Goal: Entertainment & Leisure: Consume media (video, audio)

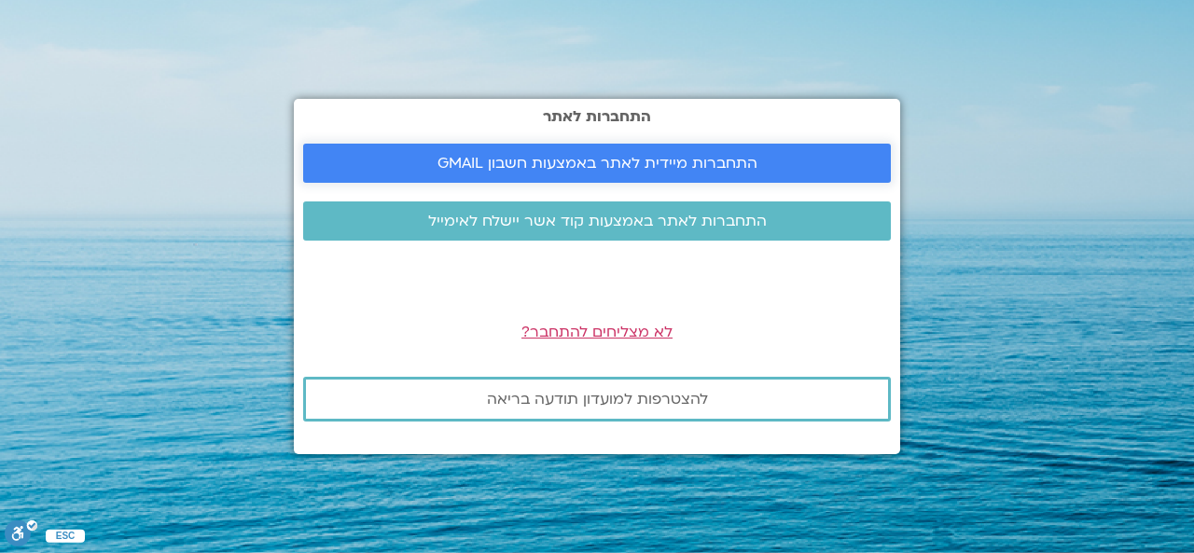
click at [603, 156] on span "התחברות מיידית לאתר באמצעות חשבון GMAIL" at bounding box center [598, 163] width 320 height 17
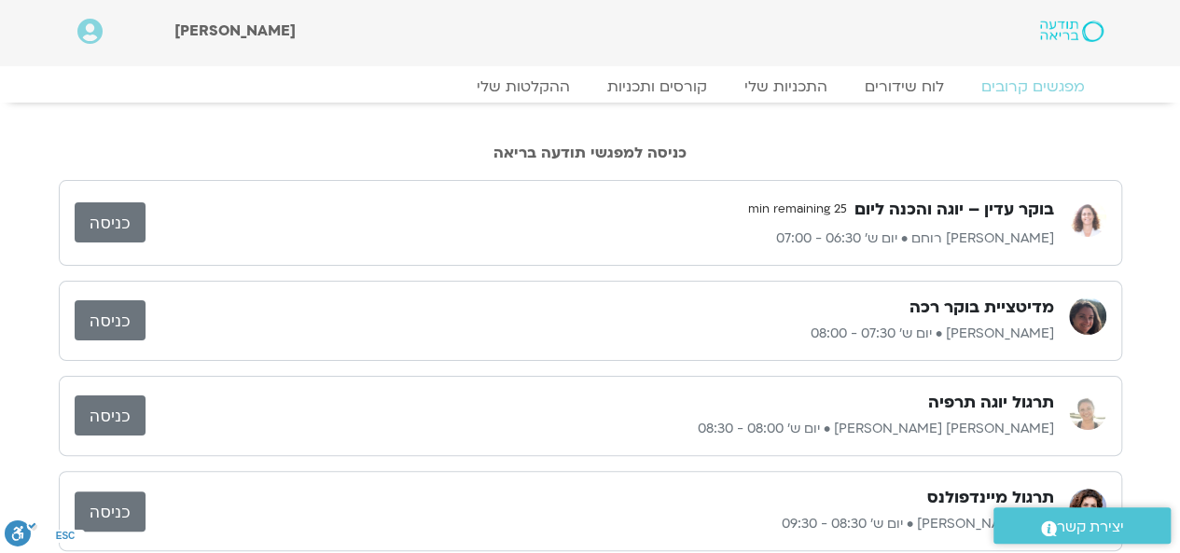
click at [98, 221] on link "כניסה" at bounding box center [110, 222] width 71 height 40
click at [549, 85] on link "ההקלטות שלי" at bounding box center [523, 87] width 157 height 22
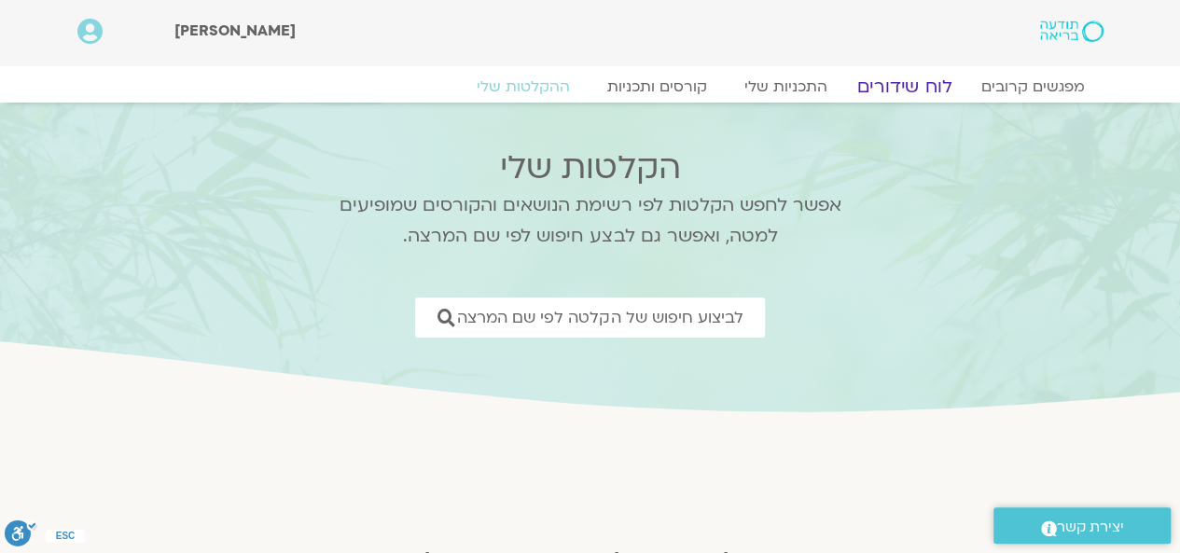
click at [909, 90] on link "לוח שידורים" at bounding box center [904, 87] width 140 height 22
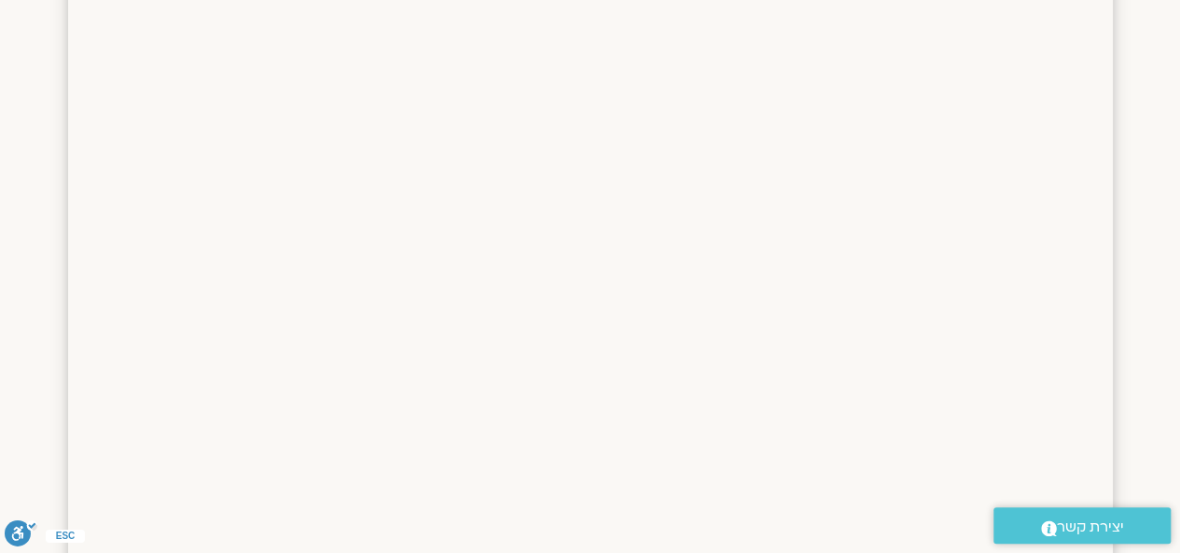
scroll to position [152, 0]
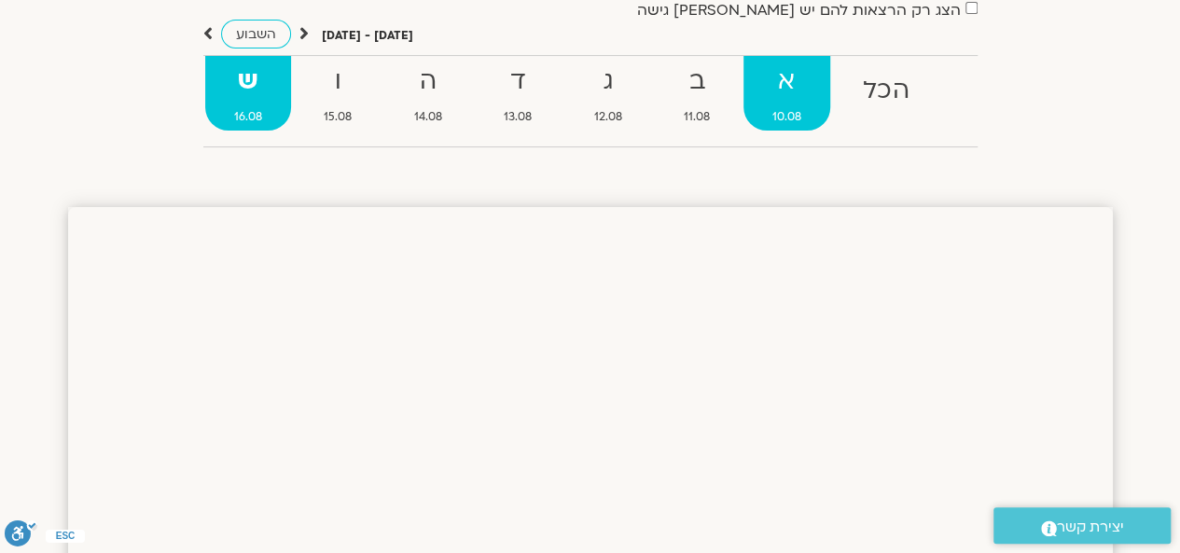
click at [784, 94] on strong "א" at bounding box center [788, 82] width 88 height 42
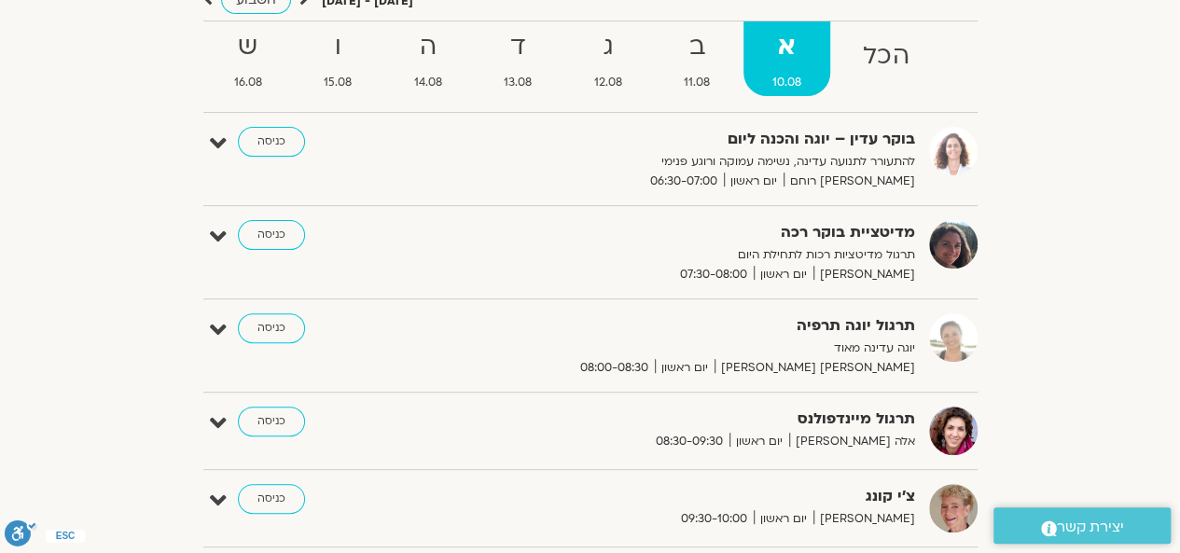
scroll to position [0, 0]
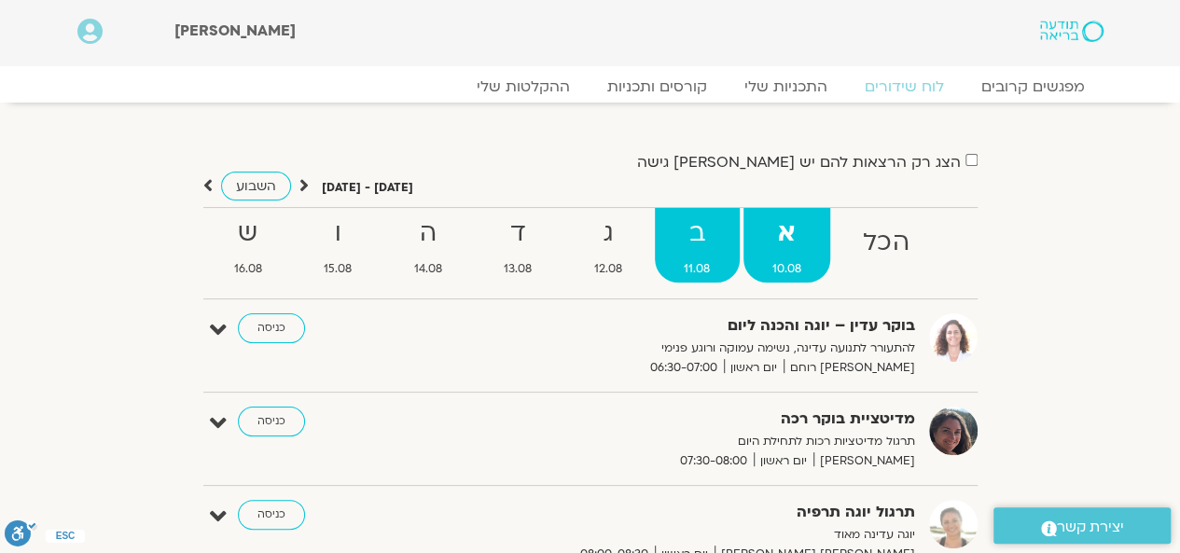
click at [689, 251] on strong "ב" at bounding box center [697, 234] width 85 height 42
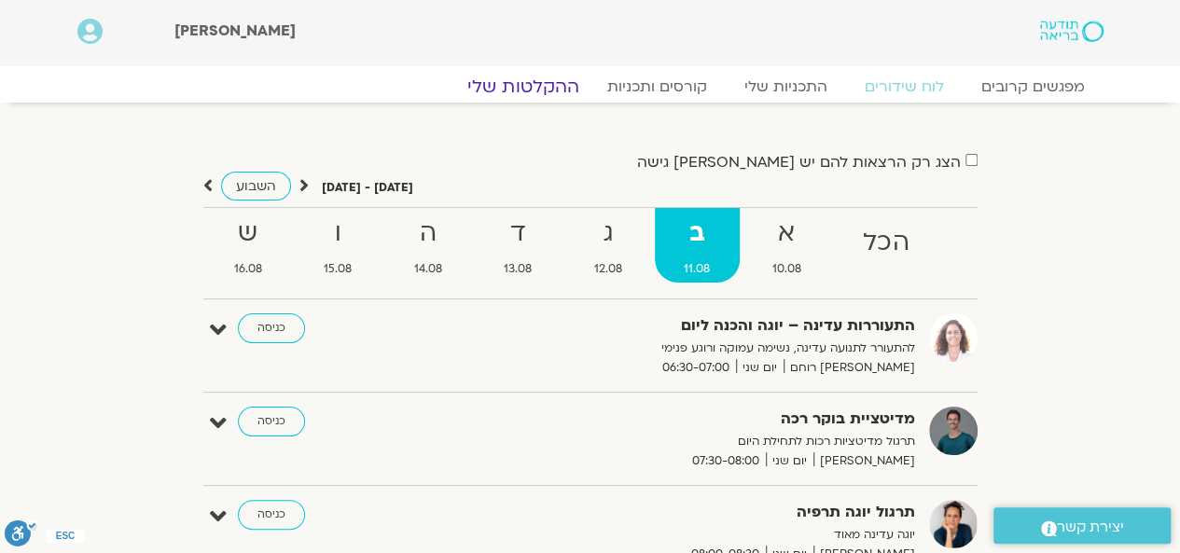
click at [530, 85] on link "ההקלטות שלי" at bounding box center [523, 87] width 157 height 22
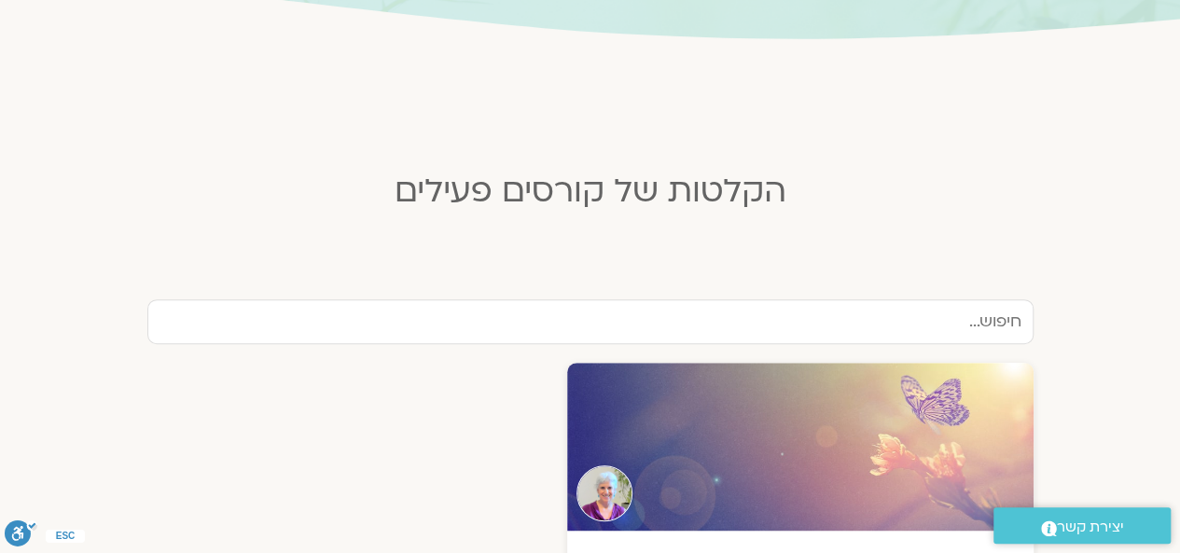
scroll to position [653, 0]
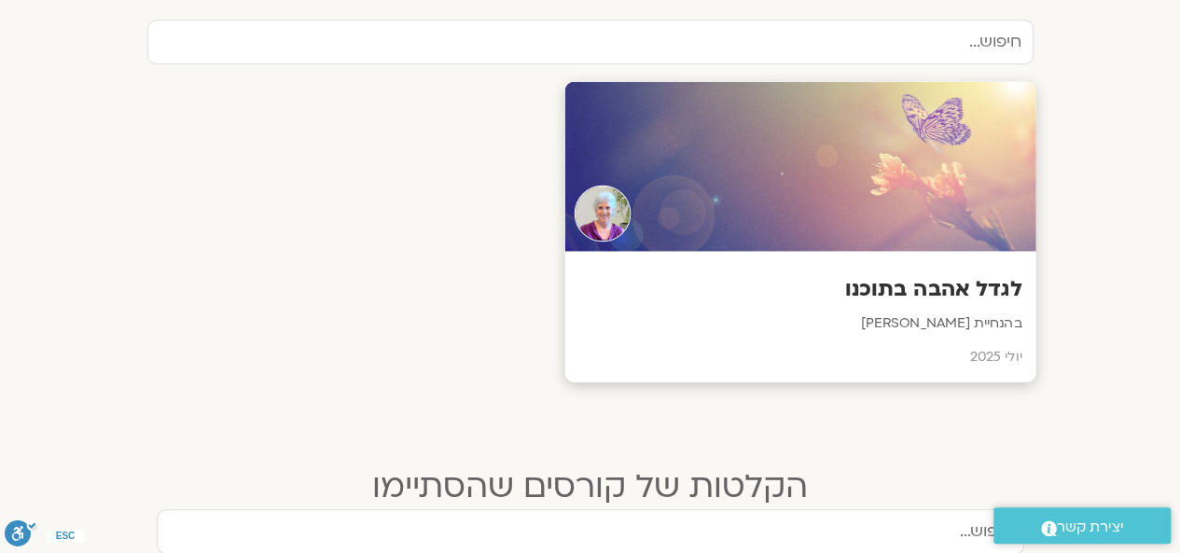
click at [859, 247] on div at bounding box center [800, 167] width 471 height 170
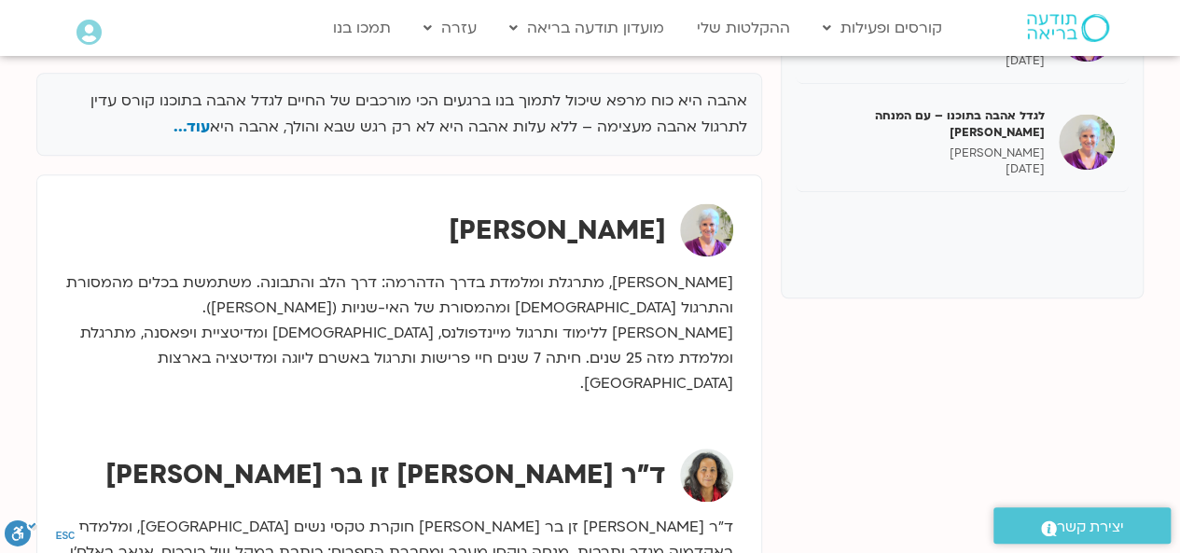
scroll to position [373, 0]
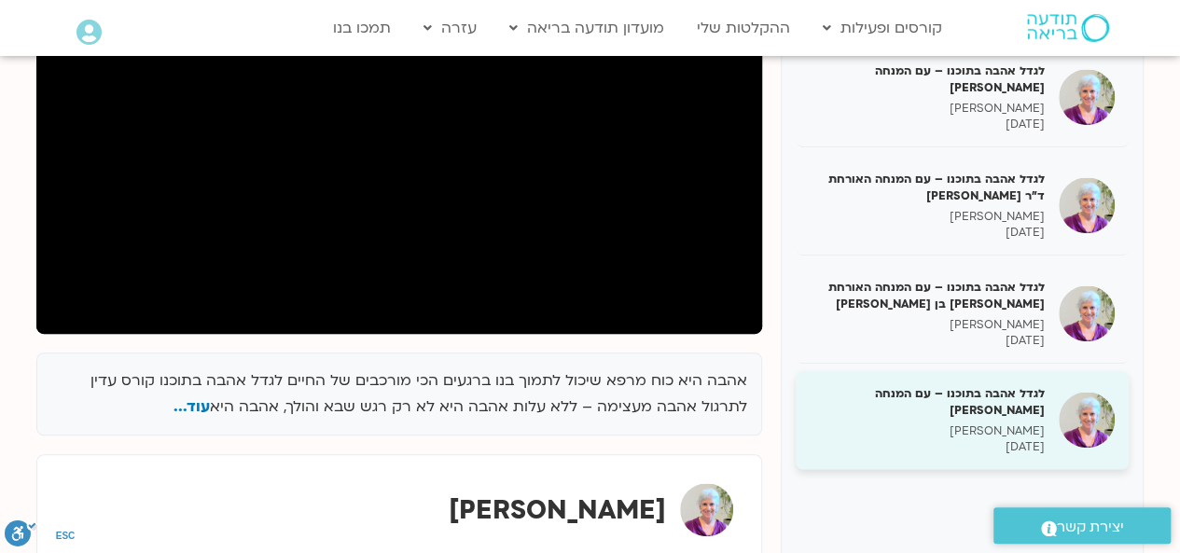
click at [989, 428] on p "[PERSON_NAME]" at bounding box center [927, 432] width 235 height 16
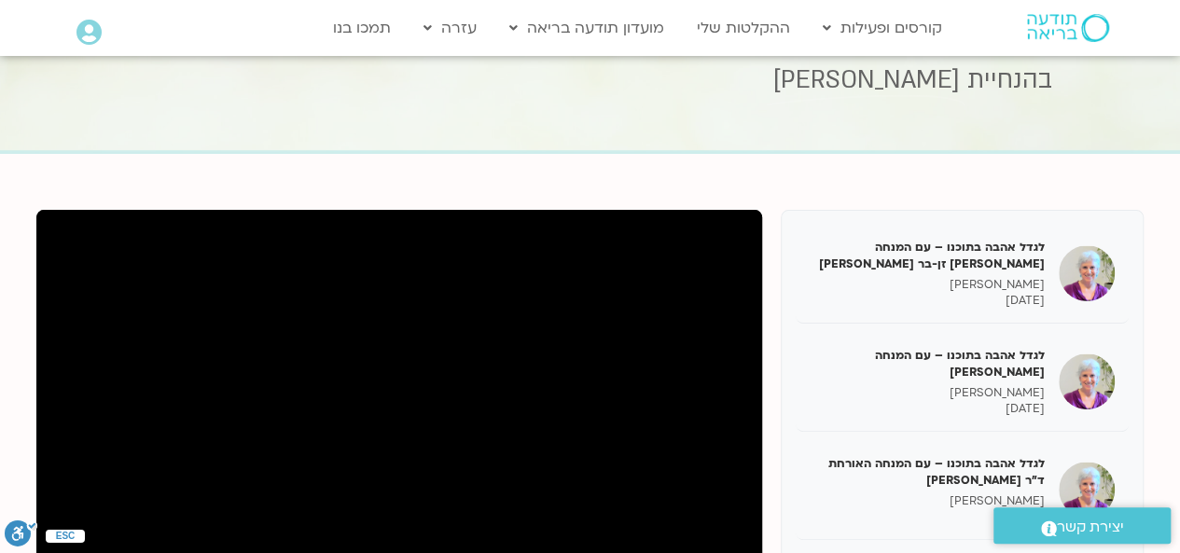
scroll to position [373, 0]
